Goal: Task Accomplishment & Management: Use online tool/utility

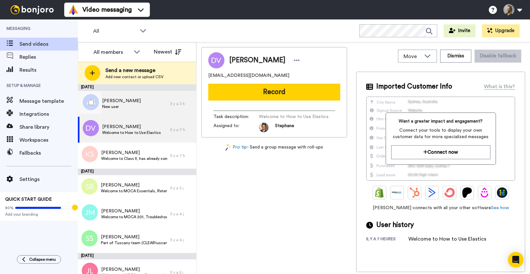
click at [105, 101] on span "[PERSON_NAME]" at bounding box center [121, 101] width 39 height 6
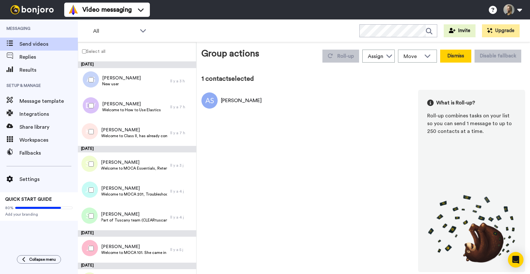
click at [447, 60] on button "Dismiss" at bounding box center [455, 56] width 31 height 13
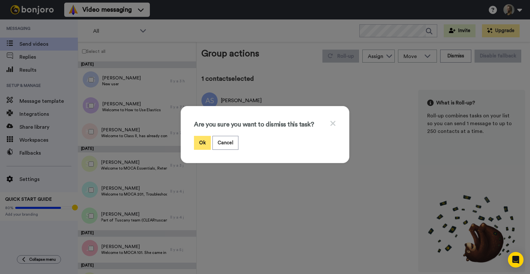
click at [197, 146] on button "Ok" at bounding box center [202, 143] width 17 height 14
